Goal: Navigation & Orientation: Find specific page/section

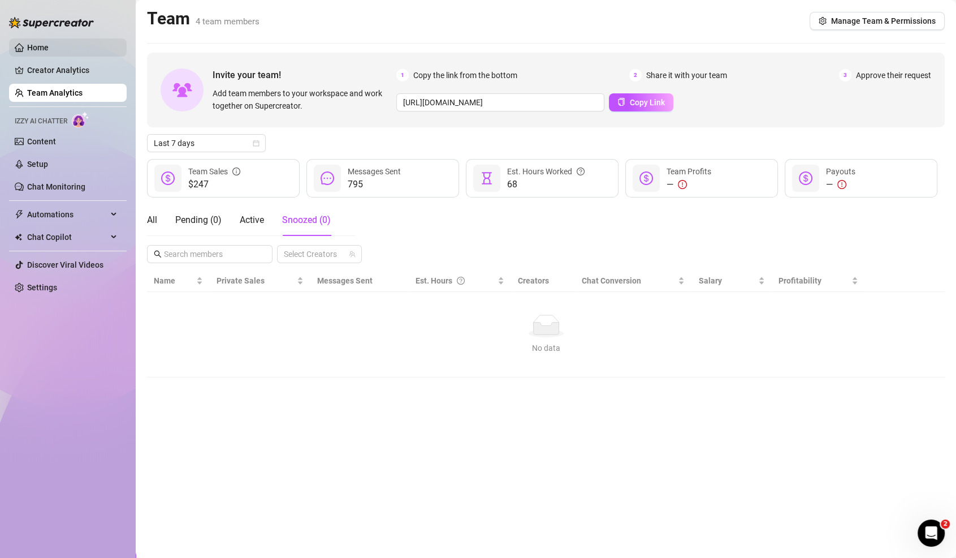
click at [27, 50] on link "Home" at bounding box center [37, 47] width 21 height 9
click at [49, 44] on link "Home" at bounding box center [37, 47] width 21 height 9
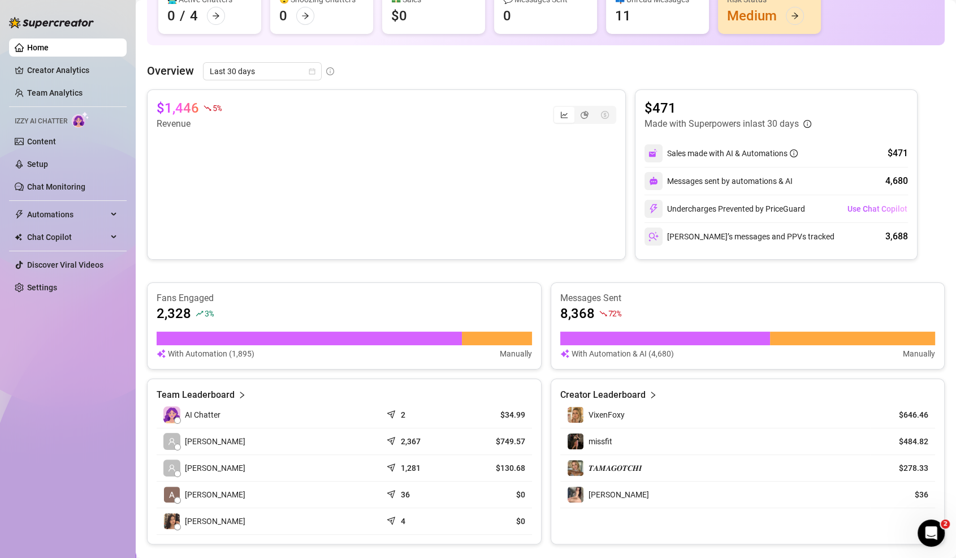
scroll to position [142, 0]
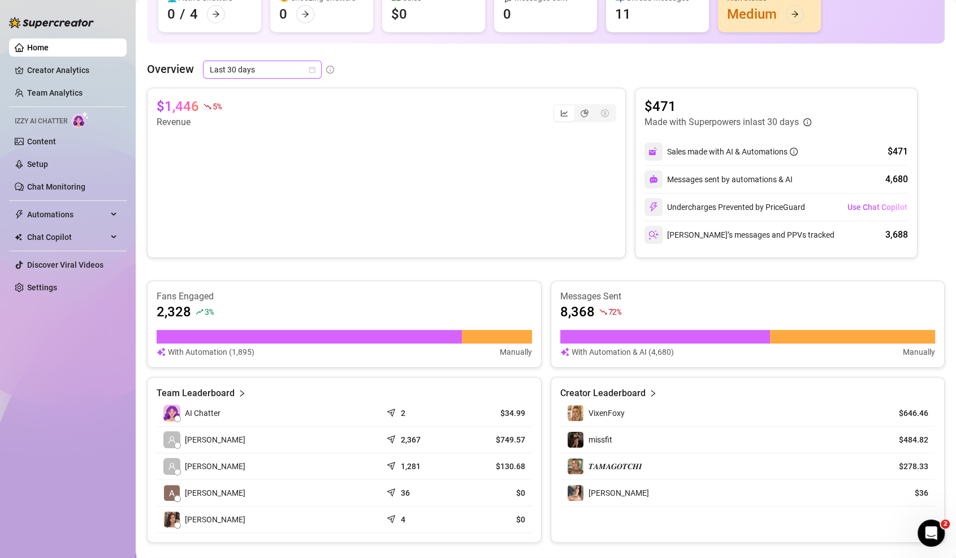
click at [247, 69] on span "Last 30 days" at bounding box center [262, 69] width 105 height 17
click at [250, 100] on div "Last 24 hours" at bounding box center [262, 92] width 114 height 18
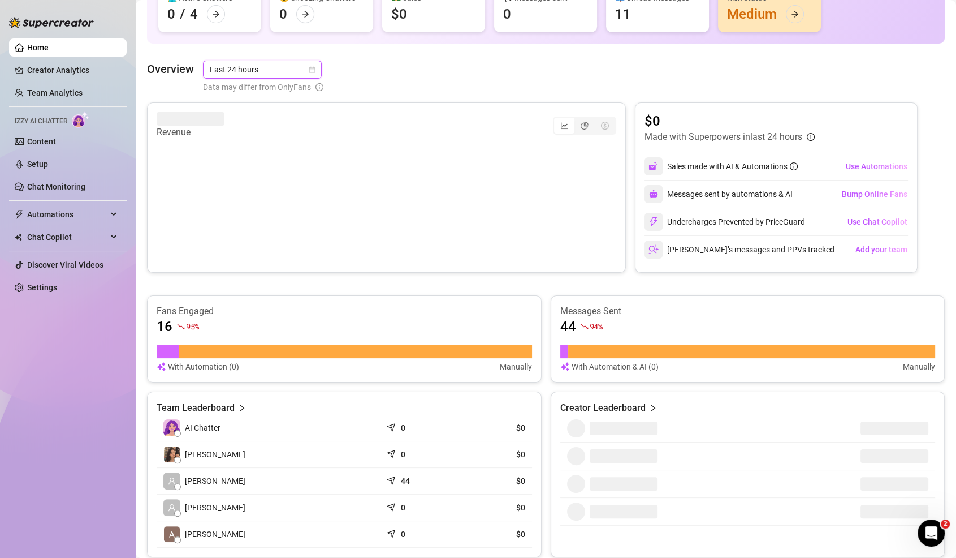
click at [271, 75] on span "Last 24 hours" at bounding box center [262, 69] width 105 height 17
click at [267, 111] on div "Last 7 days" at bounding box center [261, 110] width 101 height 12
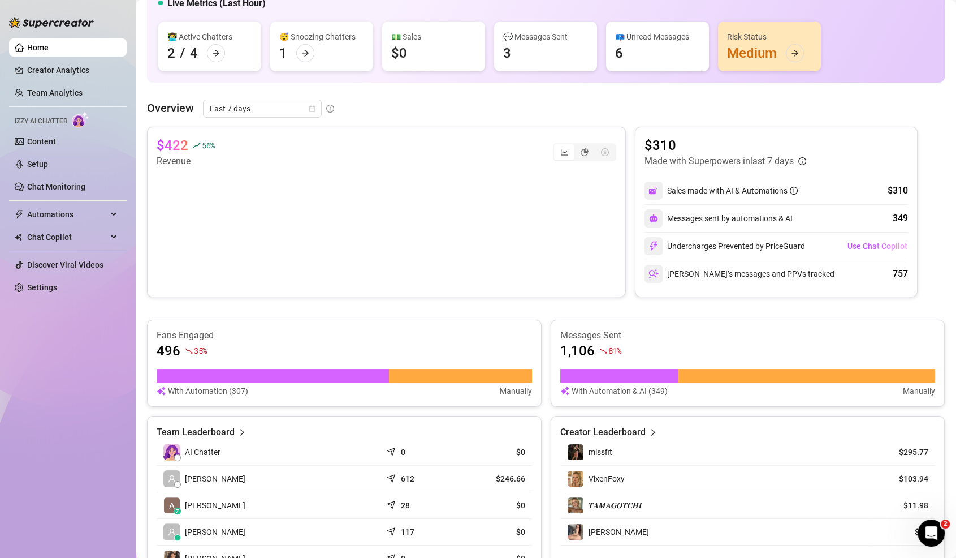
scroll to position [0, 0]
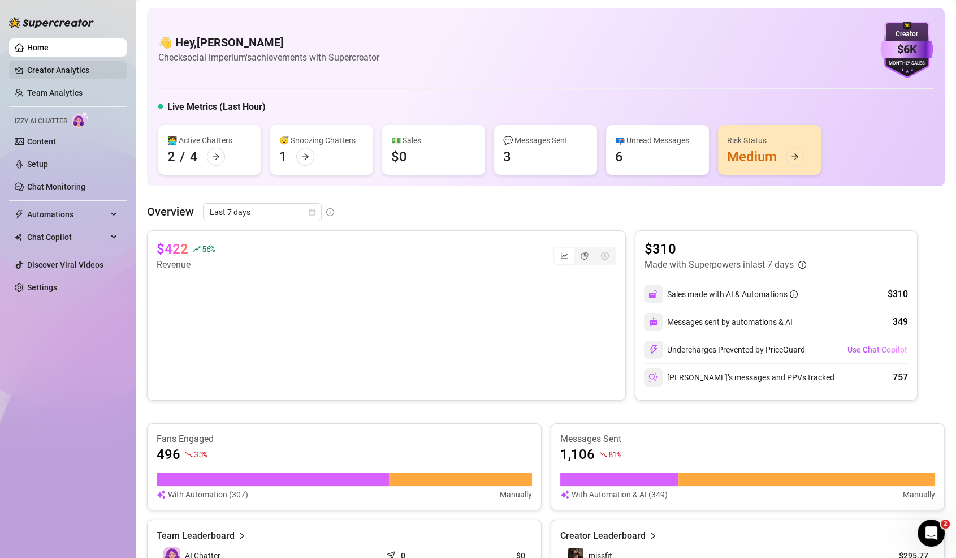
click at [62, 63] on link "Creator Analytics" at bounding box center [72, 70] width 90 height 18
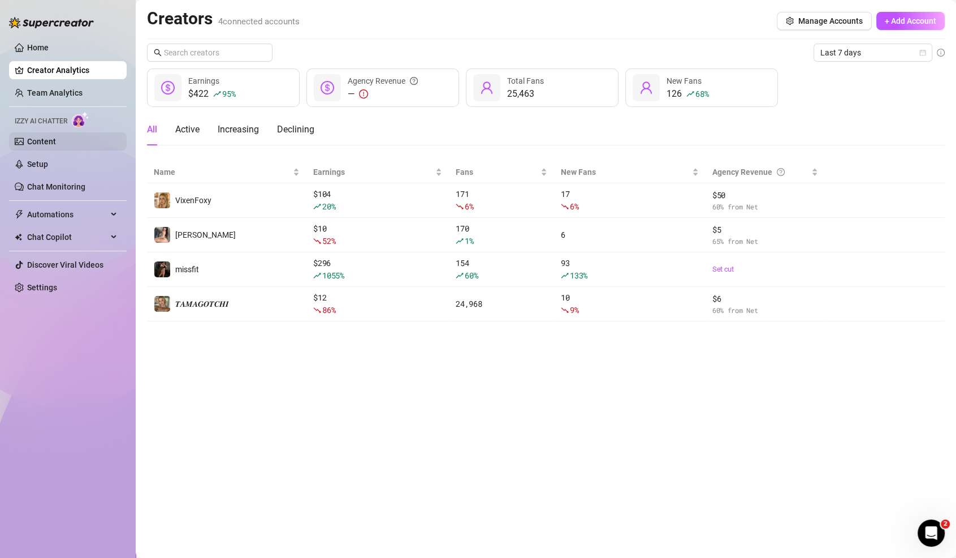
click at [34, 141] on link "Content" at bounding box center [41, 141] width 29 height 9
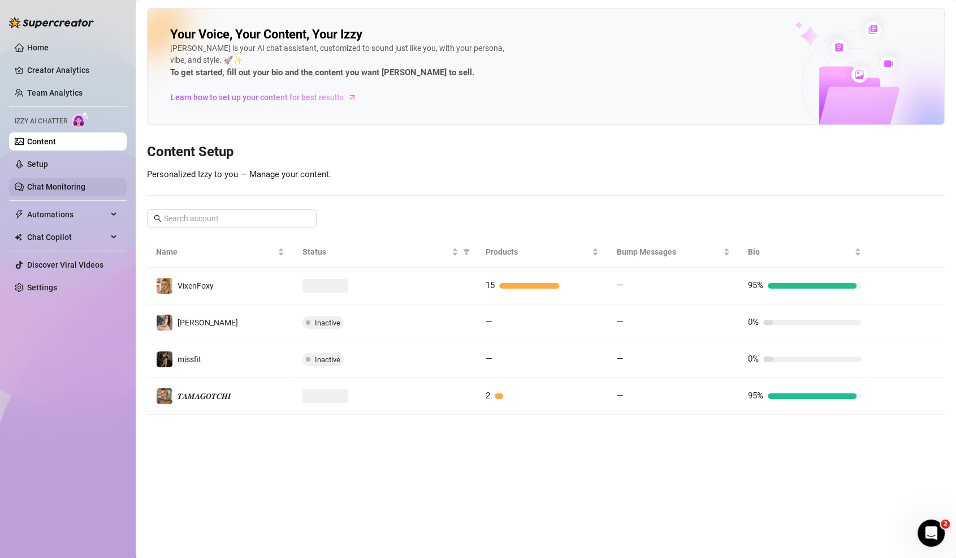
click at [27, 182] on link "Chat Monitoring" at bounding box center [56, 186] width 58 height 9
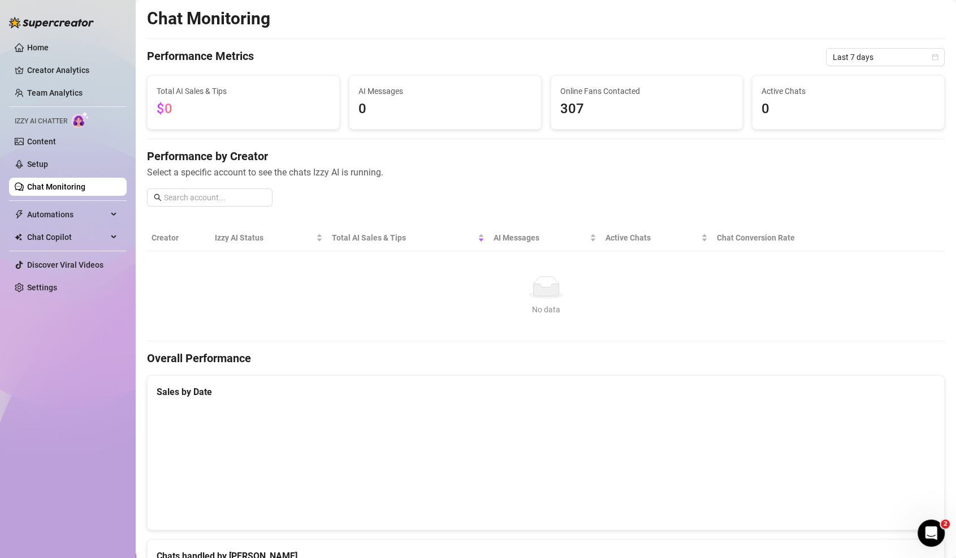
click at [908, 71] on div "Chat Monitoring Performance Metrics Last 7 days Total AI Sales & Tips $0 AI Mes…" at bounding box center [546, 413] width 798 height 811
click at [907, 50] on span "Last 7 days" at bounding box center [885, 57] width 105 height 17
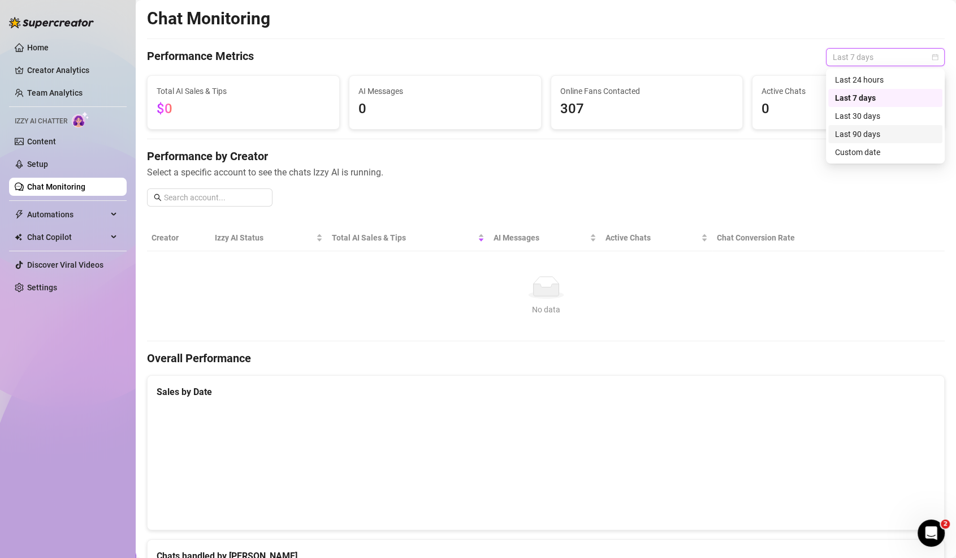
click at [889, 139] on div "Last 90 days" at bounding box center [885, 134] width 101 height 12
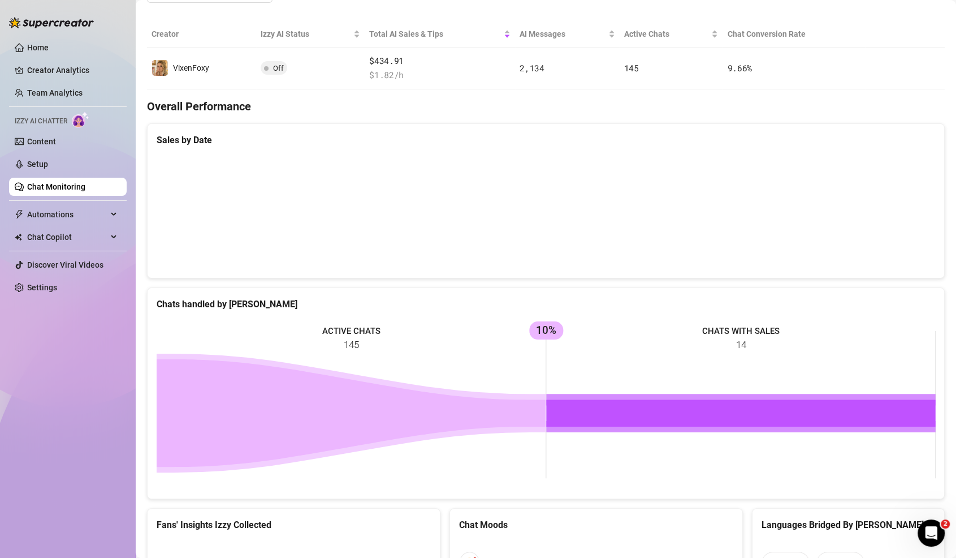
scroll to position [129, 0]
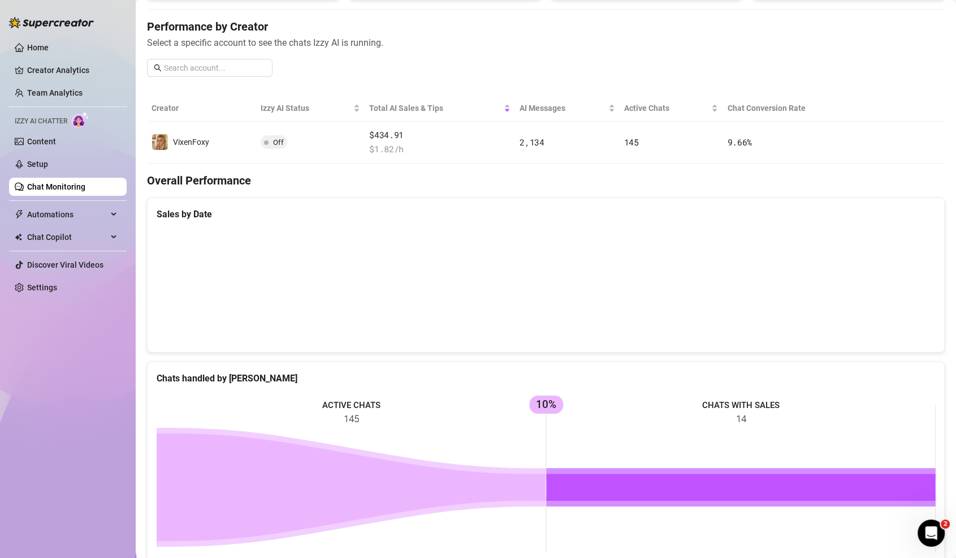
click at [84, 190] on link "Chat Monitoring" at bounding box center [56, 186] width 58 height 9
click at [83, 217] on span "Automations" at bounding box center [67, 214] width 80 height 18
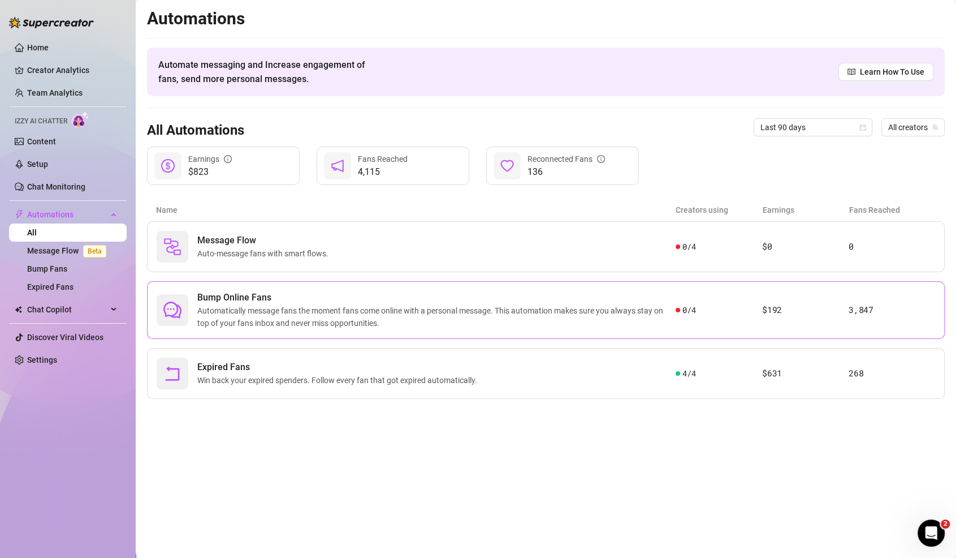
click at [307, 301] on span "Bump Online Fans" at bounding box center [436, 298] width 478 height 14
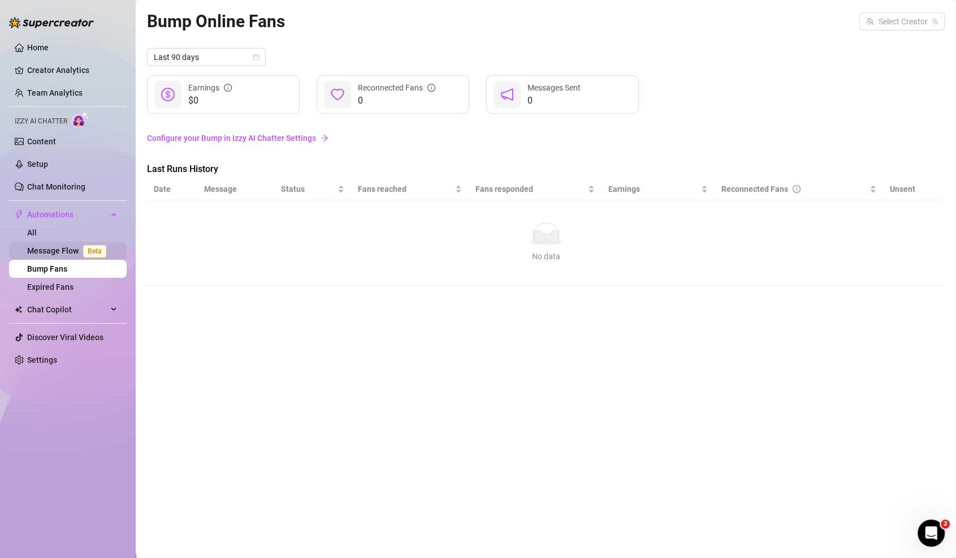
click at [76, 249] on link "Message Flow Beta" at bounding box center [69, 250] width 84 height 9
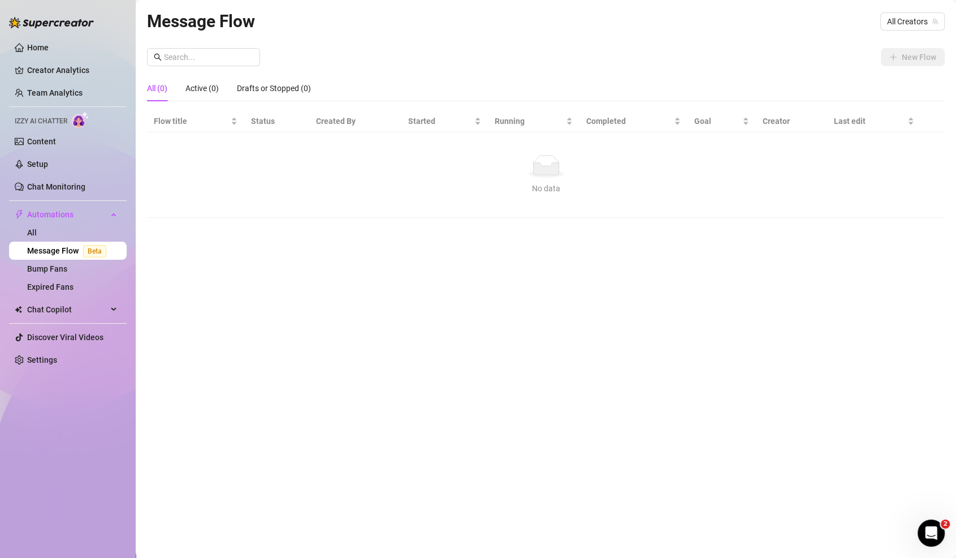
click at [79, 255] on link "Message Flow Beta" at bounding box center [69, 250] width 84 height 9
click at [67, 264] on link "Bump Fans" at bounding box center [47, 268] width 40 height 9
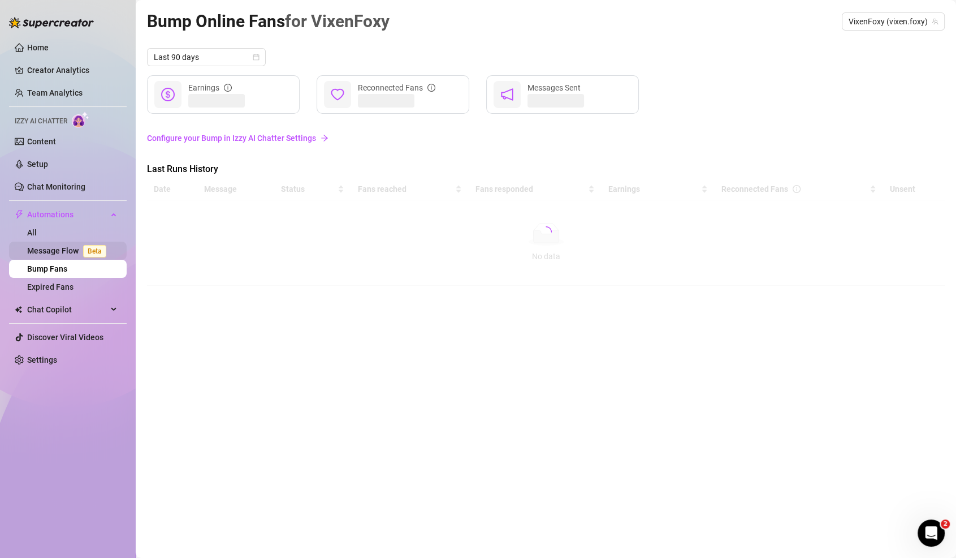
click at [83, 250] on span "Beta" at bounding box center [94, 251] width 23 height 12
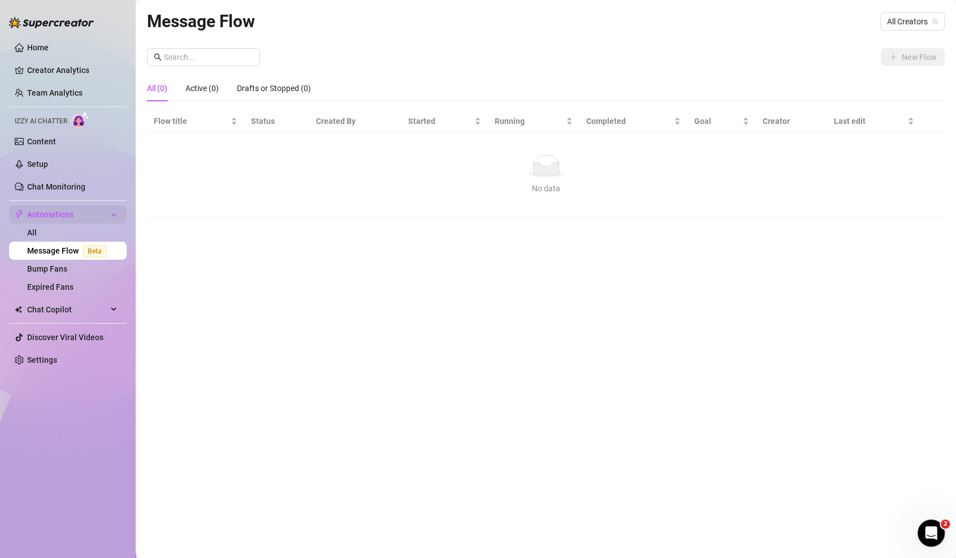
click at [65, 211] on span "Automations" at bounding box center [67, 214] width 80 height 18
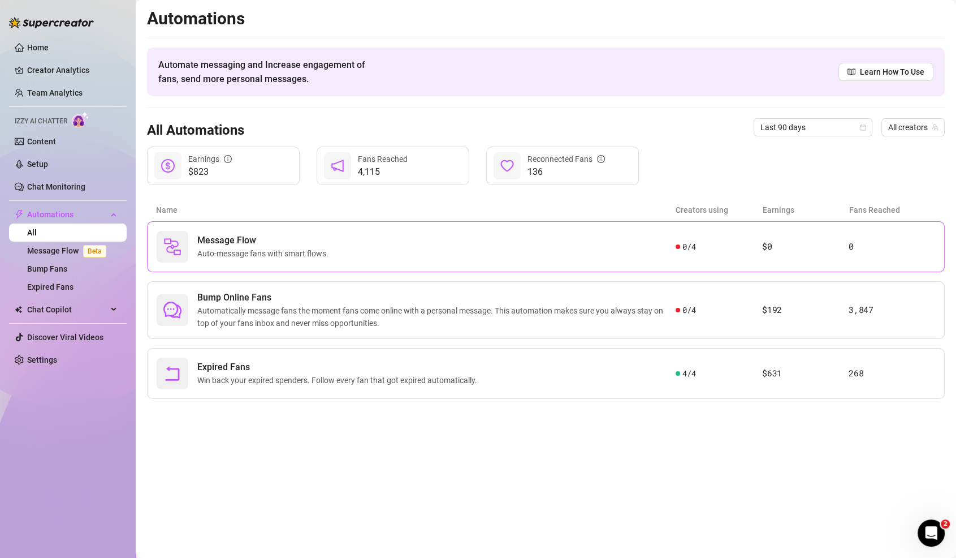
click at [438, 248] on div "Message Flow Auto-message fans with smart flows." at bounding box center [416, 247] width 519 height 32
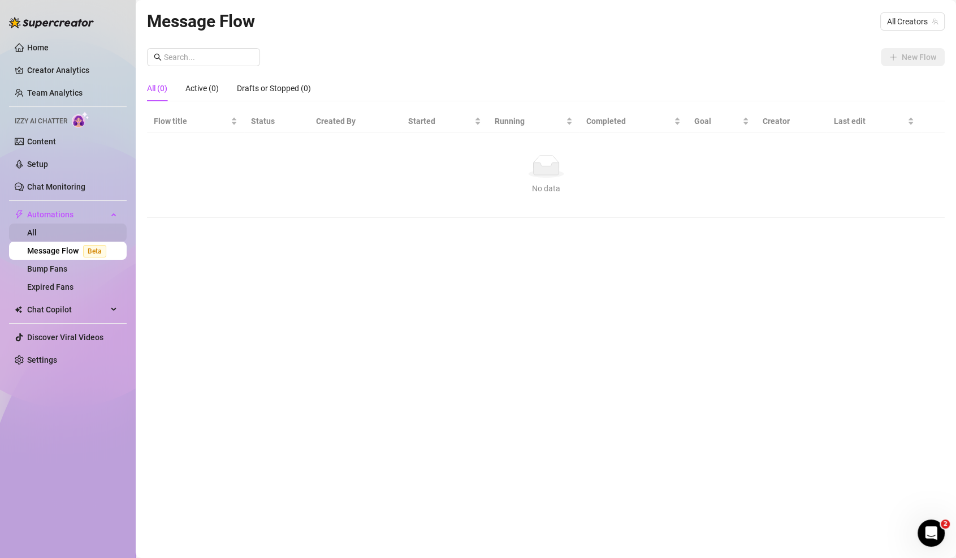
click at [37, 231] on link "All" at bounding box center [32, 232] width 10 height 9
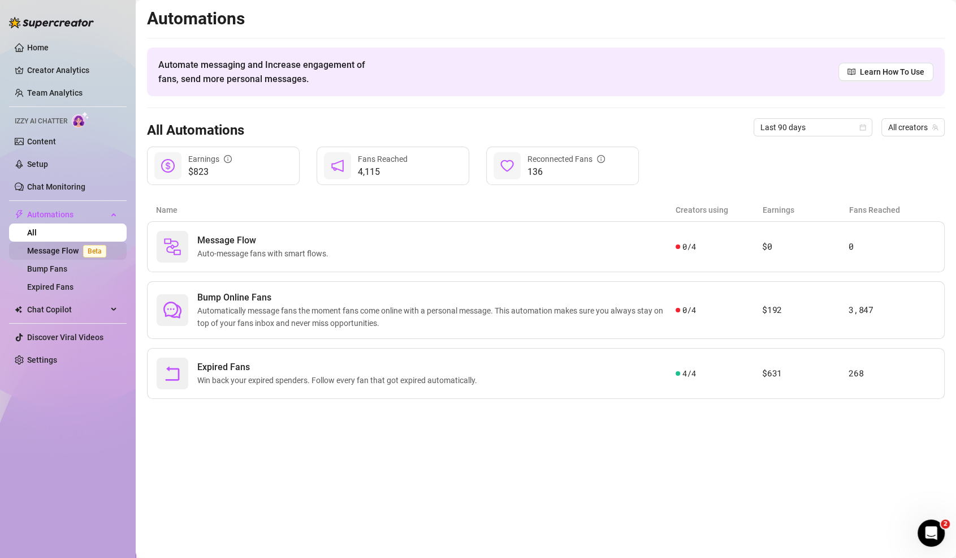
click at [63, 251] on link "Message Flow Beta" at bounding box center [69, 250] width 84 height 9
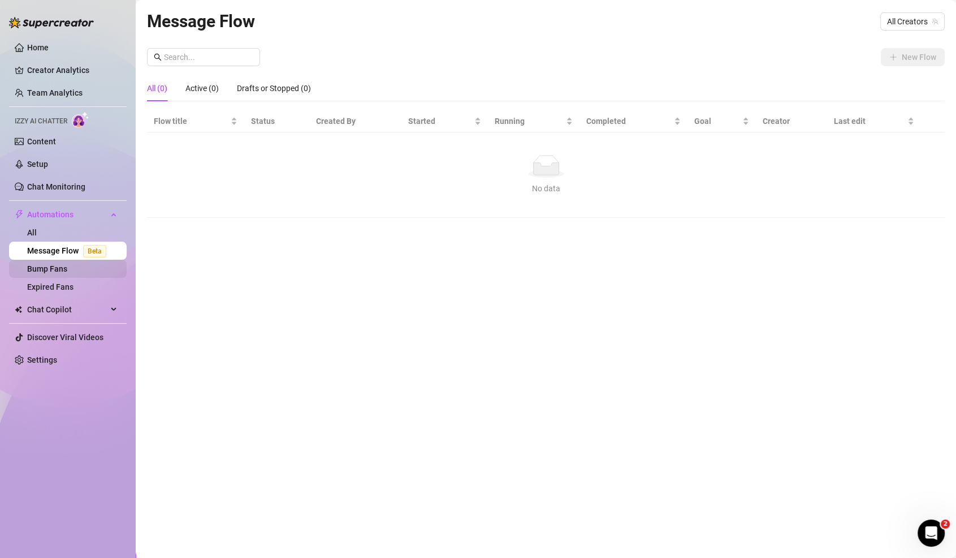
click at [65, 265] on link "Bump Fans" at bounding box center [47, 268] width 40 height 9
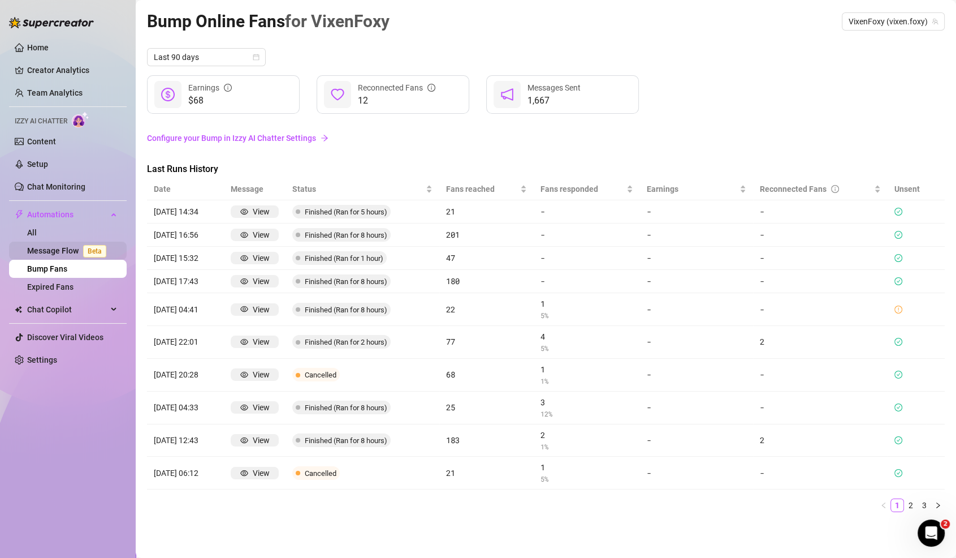
click at [81, 250] on link "Message Flow Beta" at bounding box center [69, 250] width 84 height 9
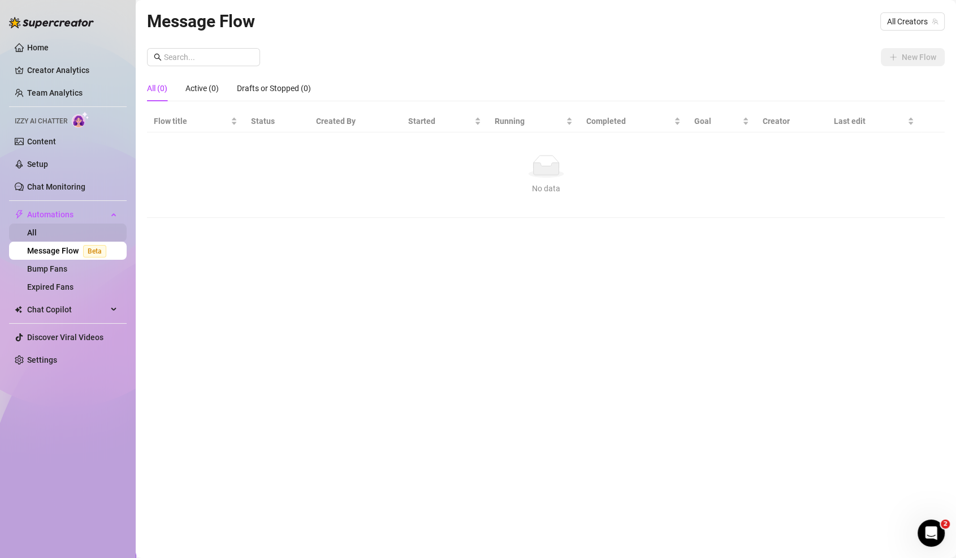
click at [37, 229] on link "All" at bounding box center [32, 232] width 10 height 9
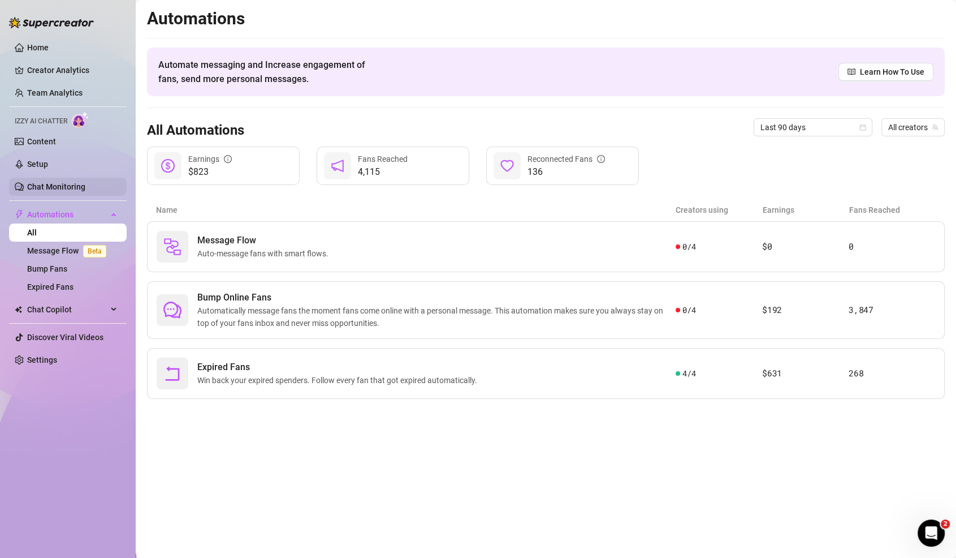
click at [60, 182] on link "Chat Monitoring" at bounding box center [56, 186] width 58 height 9
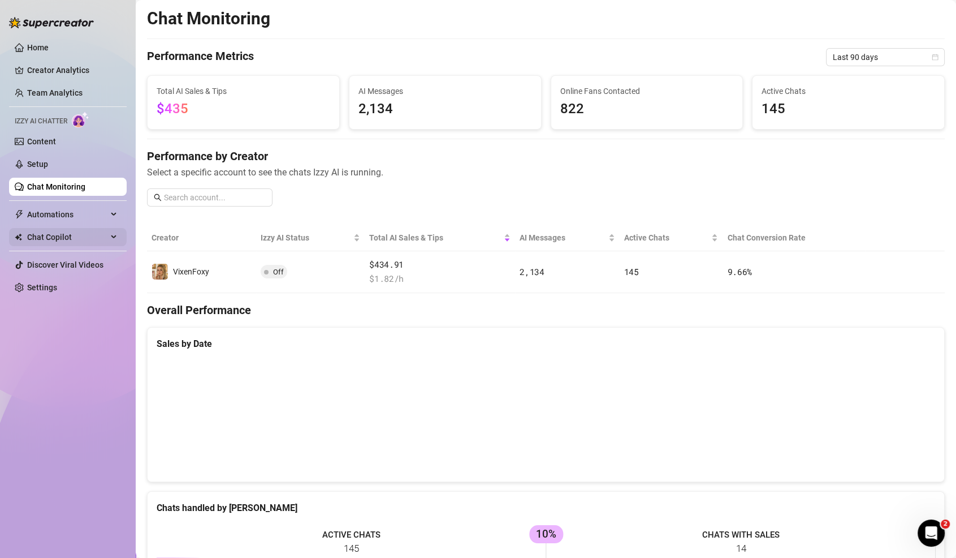
click at [50, 231] on span "Chat Copilot" at bounding box center [67, 237] width 80 height 18
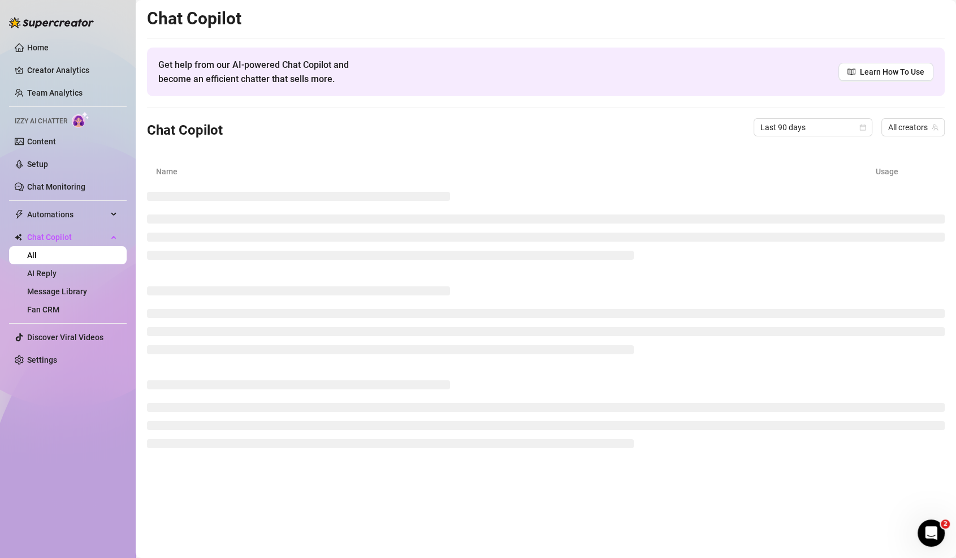
click at [70, 201] on ul "Home Creator Analytics Team Analytics Izzy AI Chatter Content Setup Chat Monito…" at bounding box center [68, 203] width 118 height 339
click at [56, 145] on link "Content" at bounding box center [41, 141] width 29 height 9
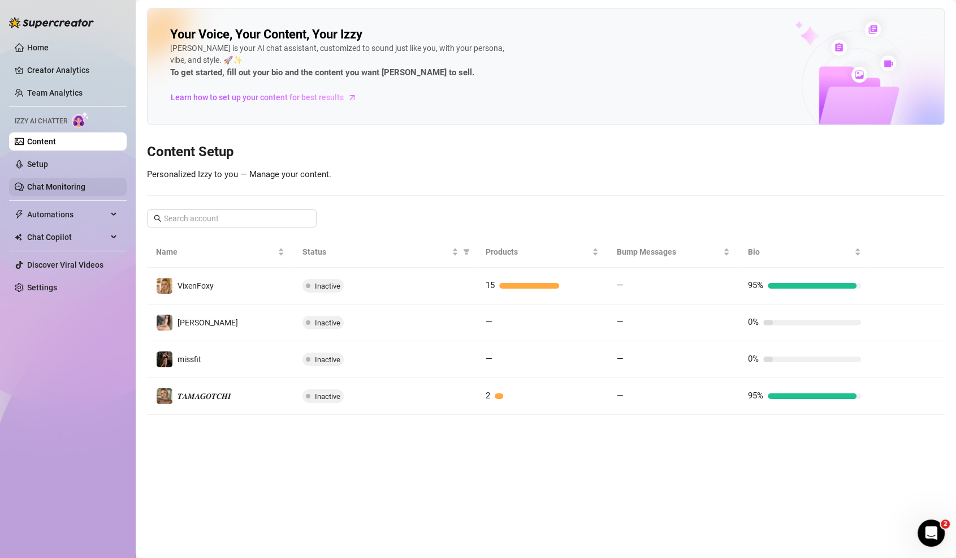
click at [59, 191] on link "Chat Monitoring" at bounding box center [56, 186] width 58 height 9
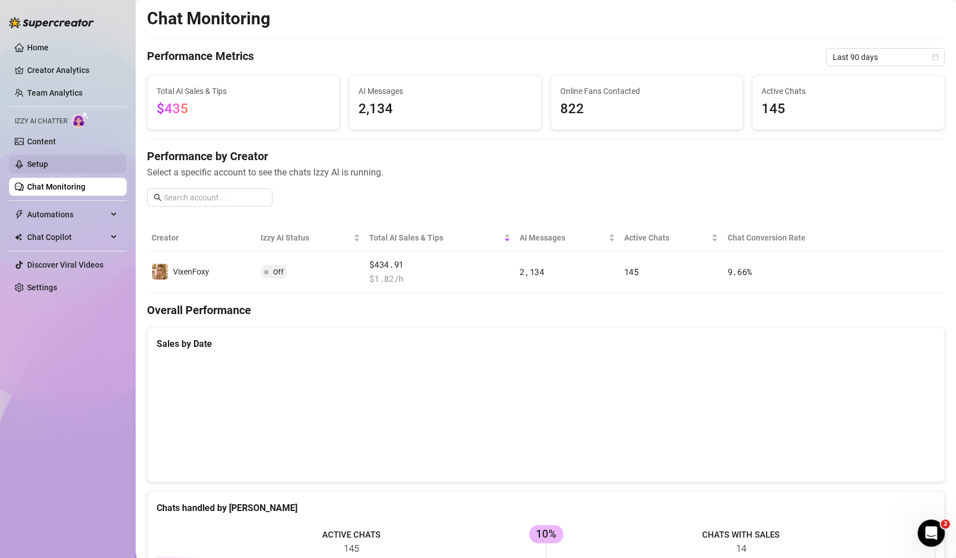
click at [48, 169] on link "Setup" at bounding box center [37, 163] width 21 height 9
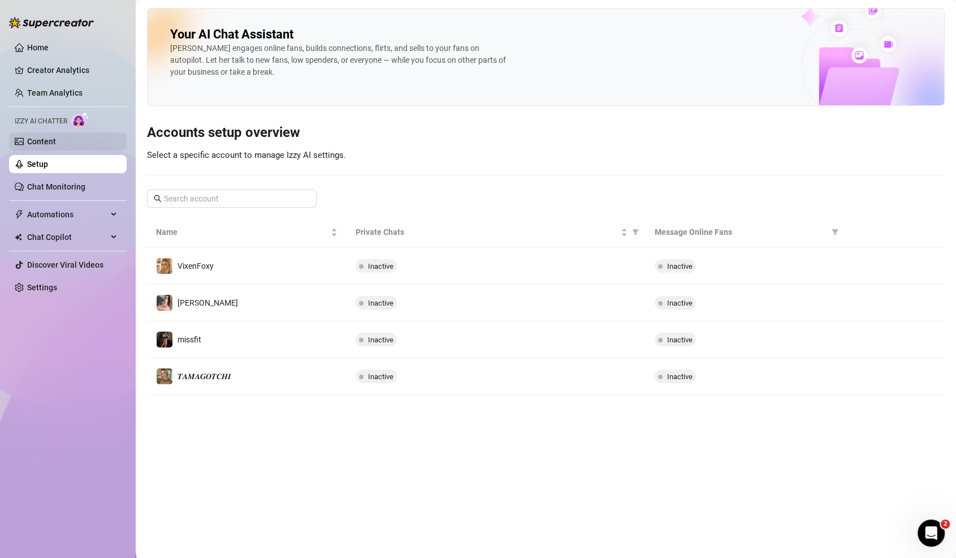
click at [42, 140] on link "Content" at bounding box center [41, 141] width 29 height 9
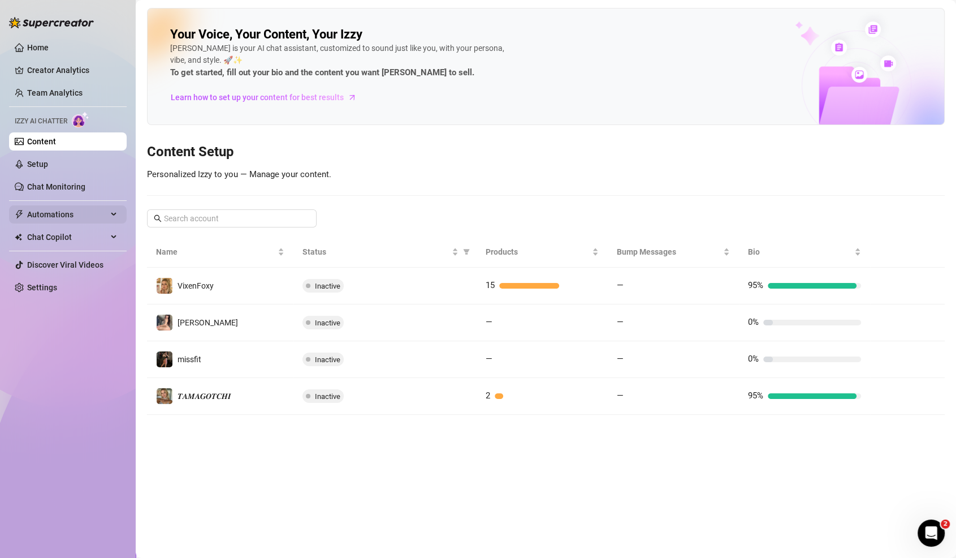
click at [65, 222] on span "Automations" at bounding box center [67, 214] width 80 height 18
